Goal: Navigation & Orientation: Go to known website

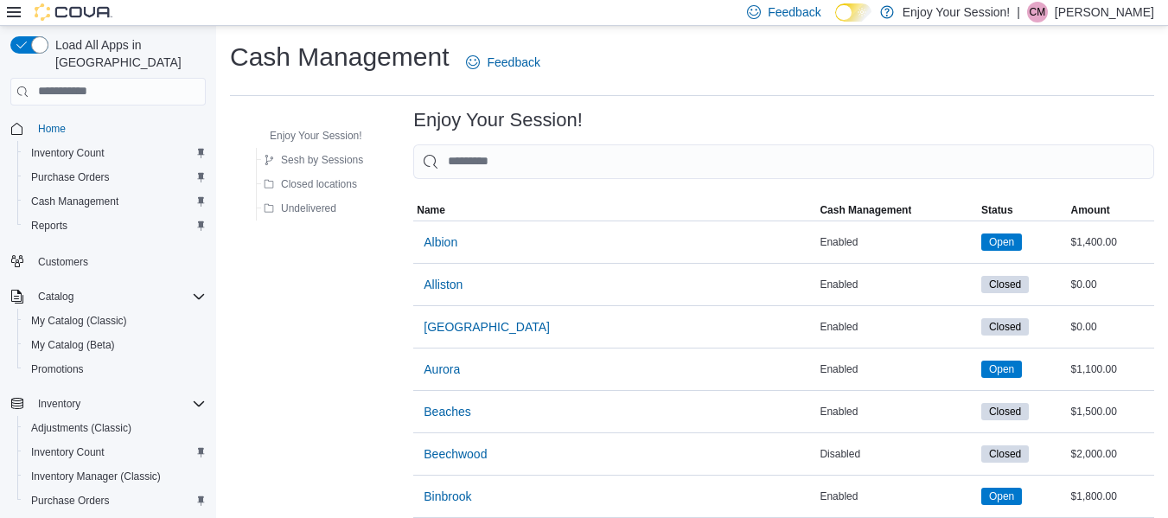
scroll to position [11, 0]
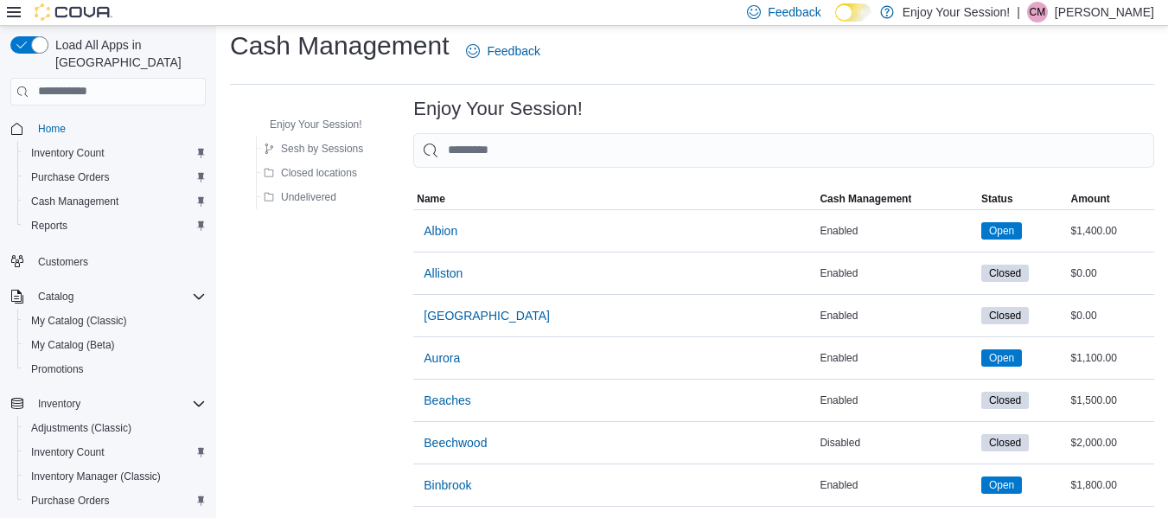
click at [1129, 11] on p "[PERSON_NAME]" at bounding box center [1104, 12] width 99 height 21
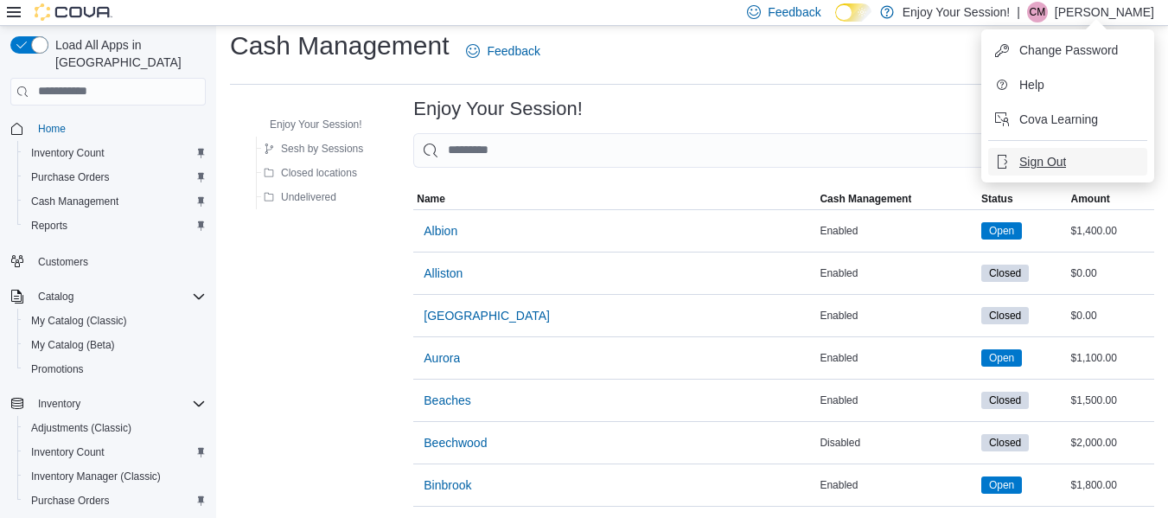
click at [1036, 166] on span "Sign Out" at bounding box center [1042, 161] width 47 height 17
